Goal: Find specific page/section: Find specific page/section

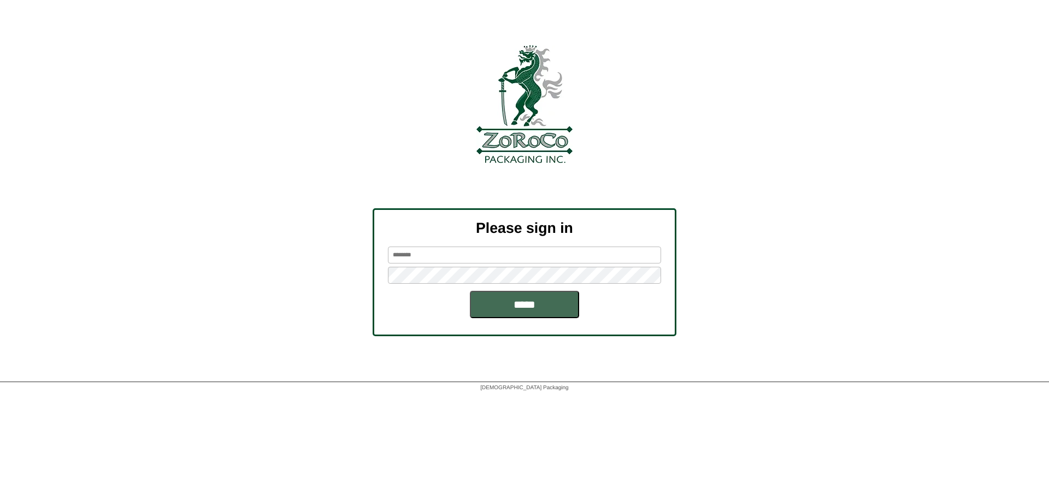
type input "*******"
click at [514, 294] on input "*****" at bounding box center [524, 304] width 109 height 27
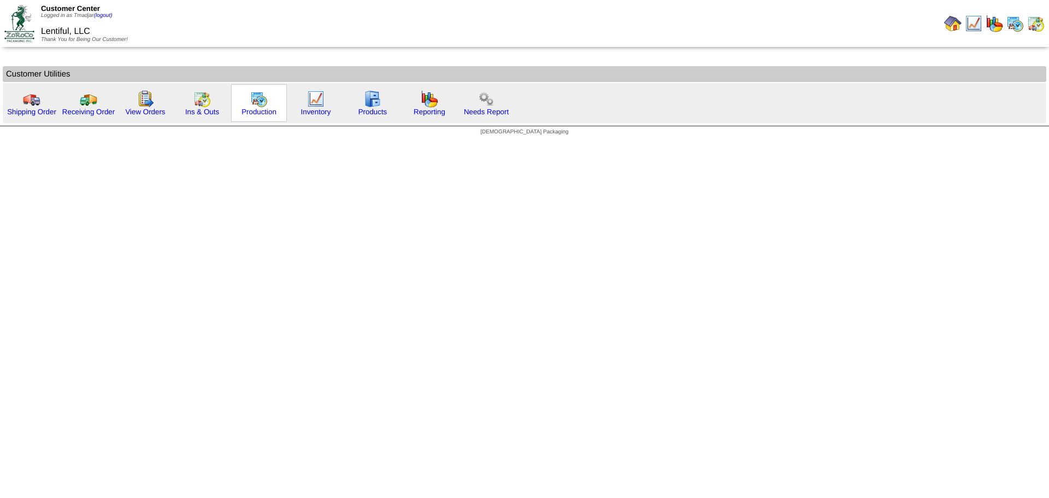
click at [255, 104] on img at bounding box center [258, 98] width 17 height 17
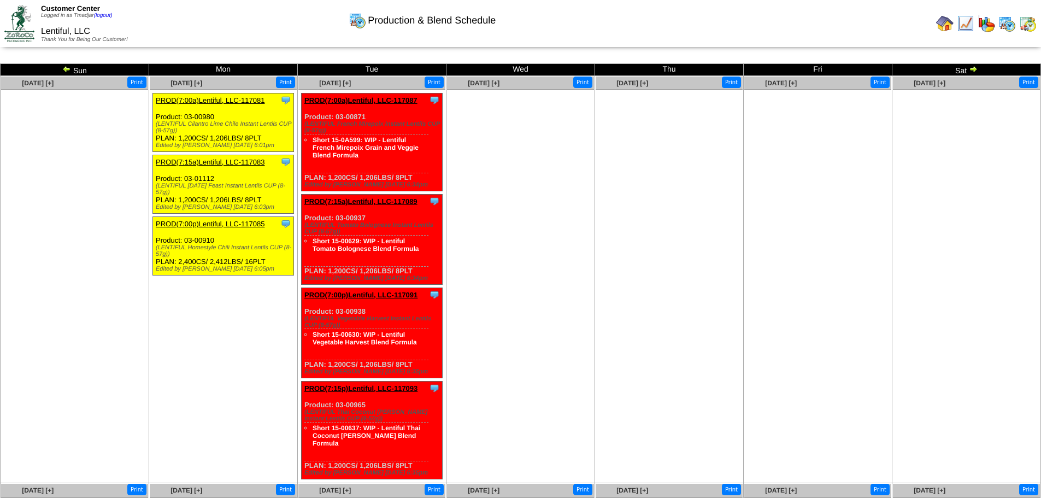
click at [68, 70] on img at bounding box center [66, 68] width 9 height 9
